Goal: Transaction & Acquisition: Purchase product/service

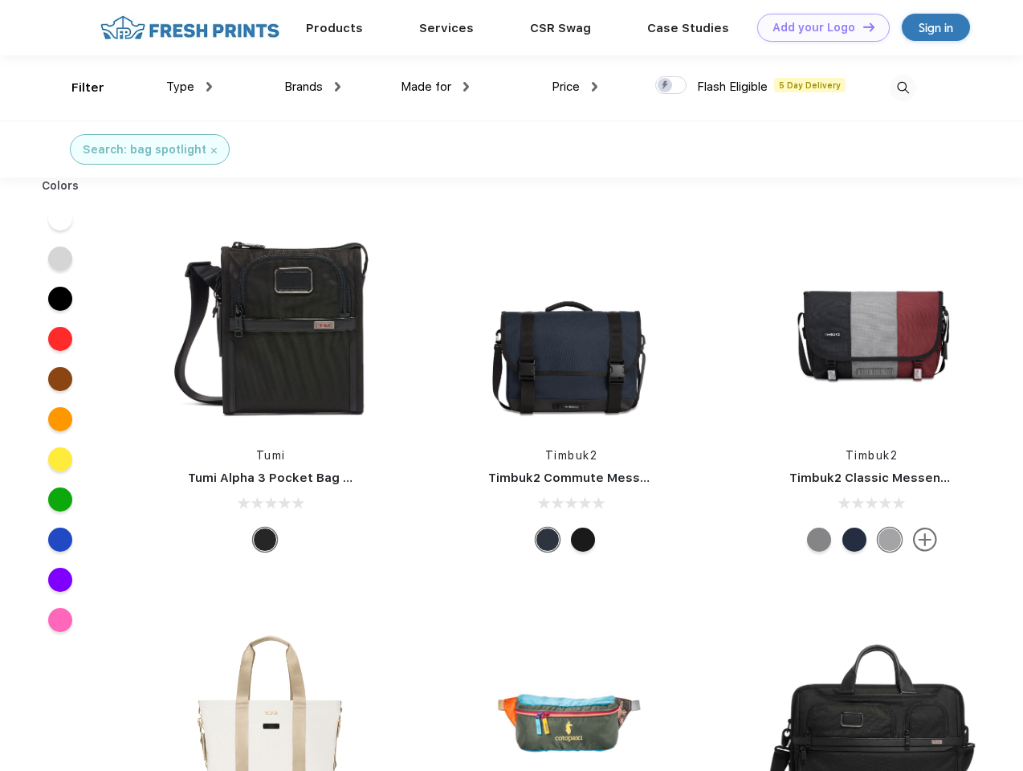
scroll to position [1, 0]
click at [817, 27] on link "Add your Logo Design Tool" at bounding box center [823, 28] width 132 height 28
click at [0, 0] on div "Design Tool" at bounding box center [0, 0] width 0 height 0
click at [861, 26] on link "Add your Logo Design Tool" at bounding box center [823, 28] width 132 height 28
click at [77, 88] on div "Filter" at bounding box center [87, 88] width 33 height 18
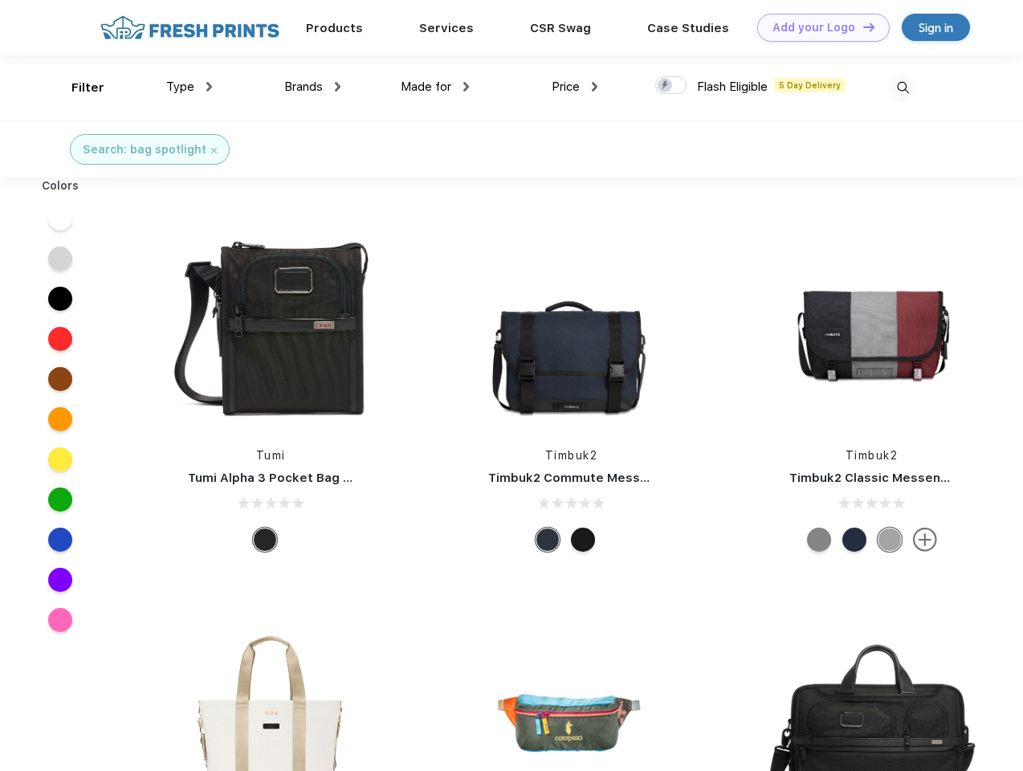
click at [189, 87] on span "Type" at bounding box center [180, 86] width 28 height 14
click at [312, 87] on span "Brands" at bounding box center [303, 86] width 39 height 14
click at [435, 87] on span "Made for" at bounding box center [426, 86] width 51 height 14
click at [575, 87] on span "Price" at bounding box center [566, 86] width 28 height 14
click at [671, 86] on div at bounding box center [670, 85] width 31 height 18
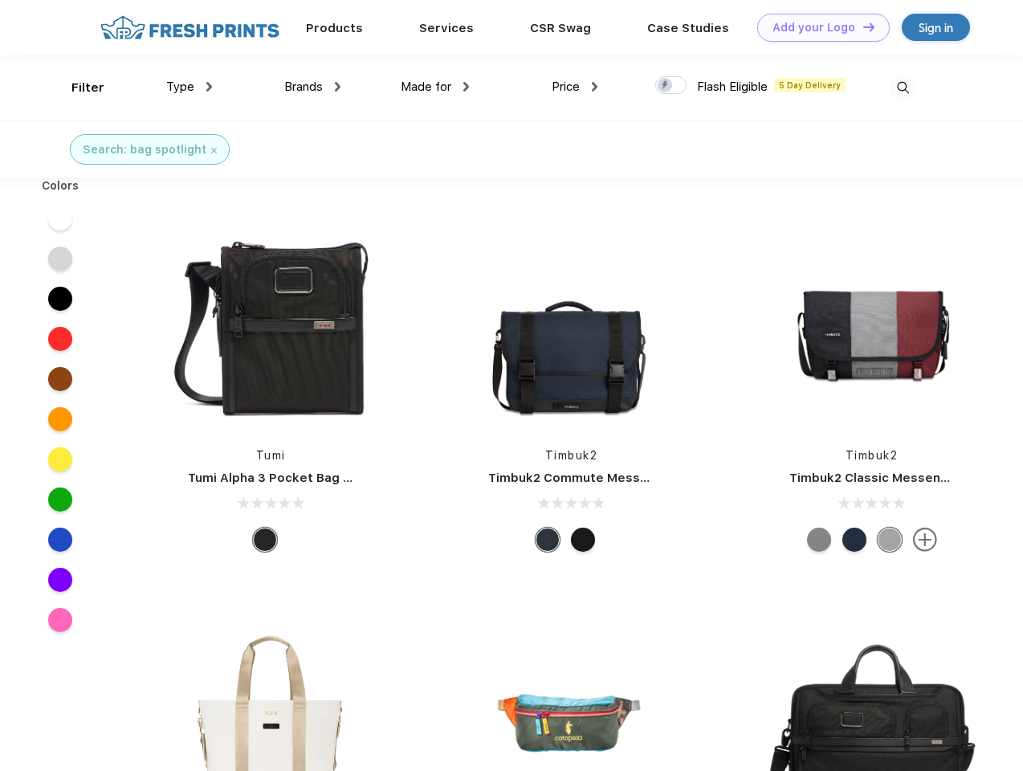
click at [666, 86] on input "checkbox" at bounding box center [660, 80] width 10 height 10
click at [902, 88] on img at bounding box center [903, 88] width 26 height 26
